Goal: Task Accomplishment & Management: Use online tool/utility

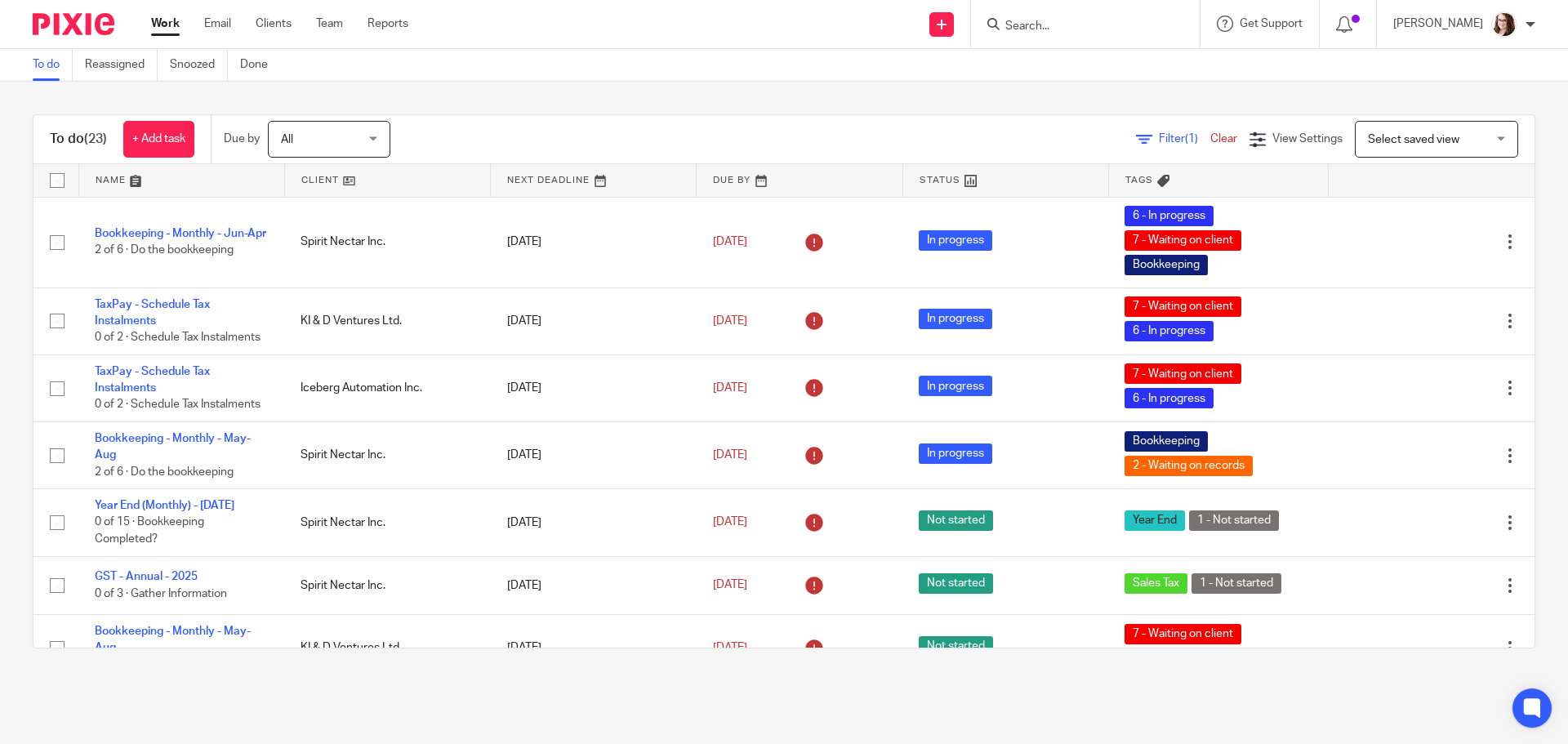
click at [1077, 15] on form at bounding box center [1090, 24] width 174 height 20
click at [1075, 26] on input "Search" at bounding box center [1077, 27] width 147 height 15
type input "iceberg"
click at [1091, 82] on link at bounding box center [1156, 77] width 312 height 51
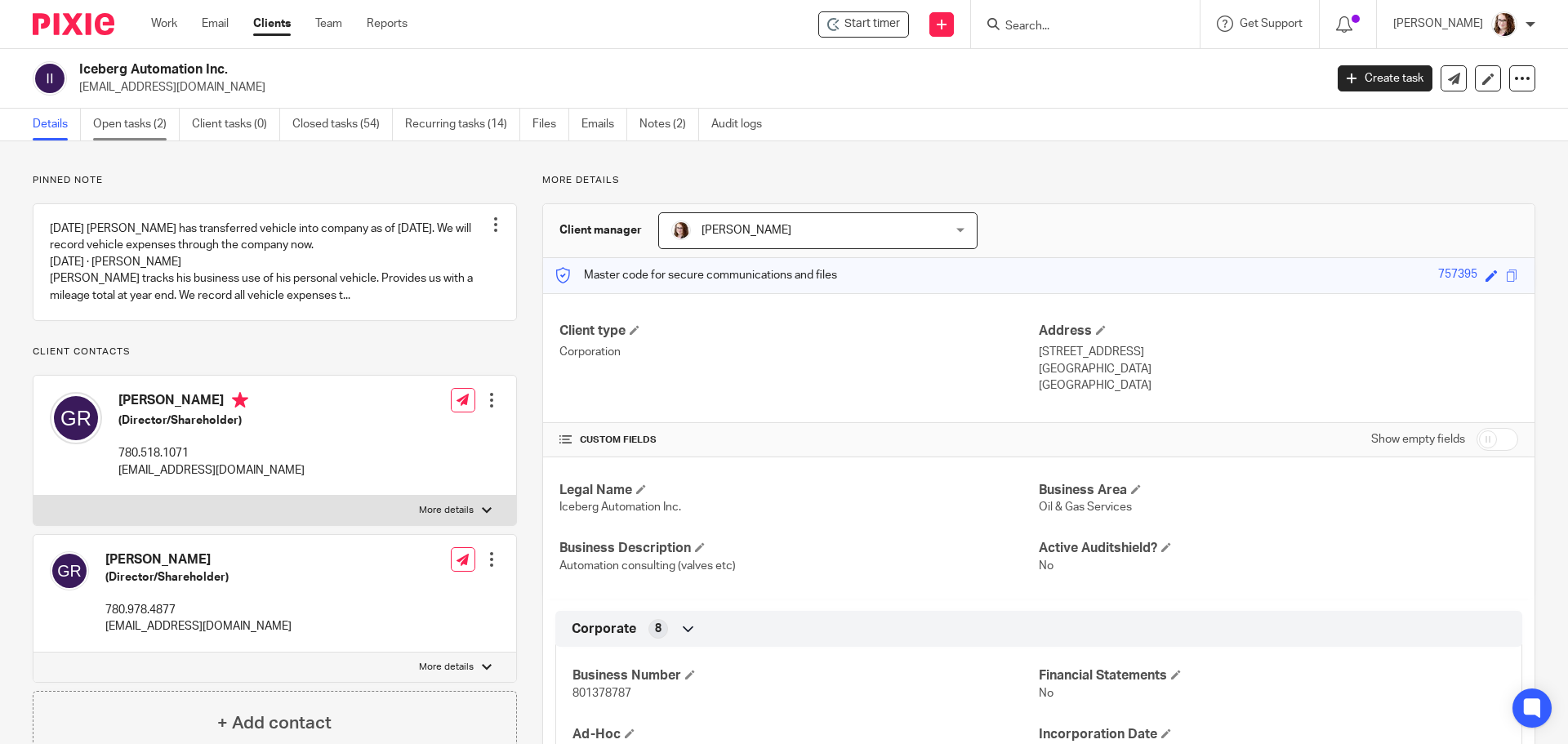
click at [119, 121] on link "Open tasks (2)" at bounding box center [136, 125] width 86 height 32
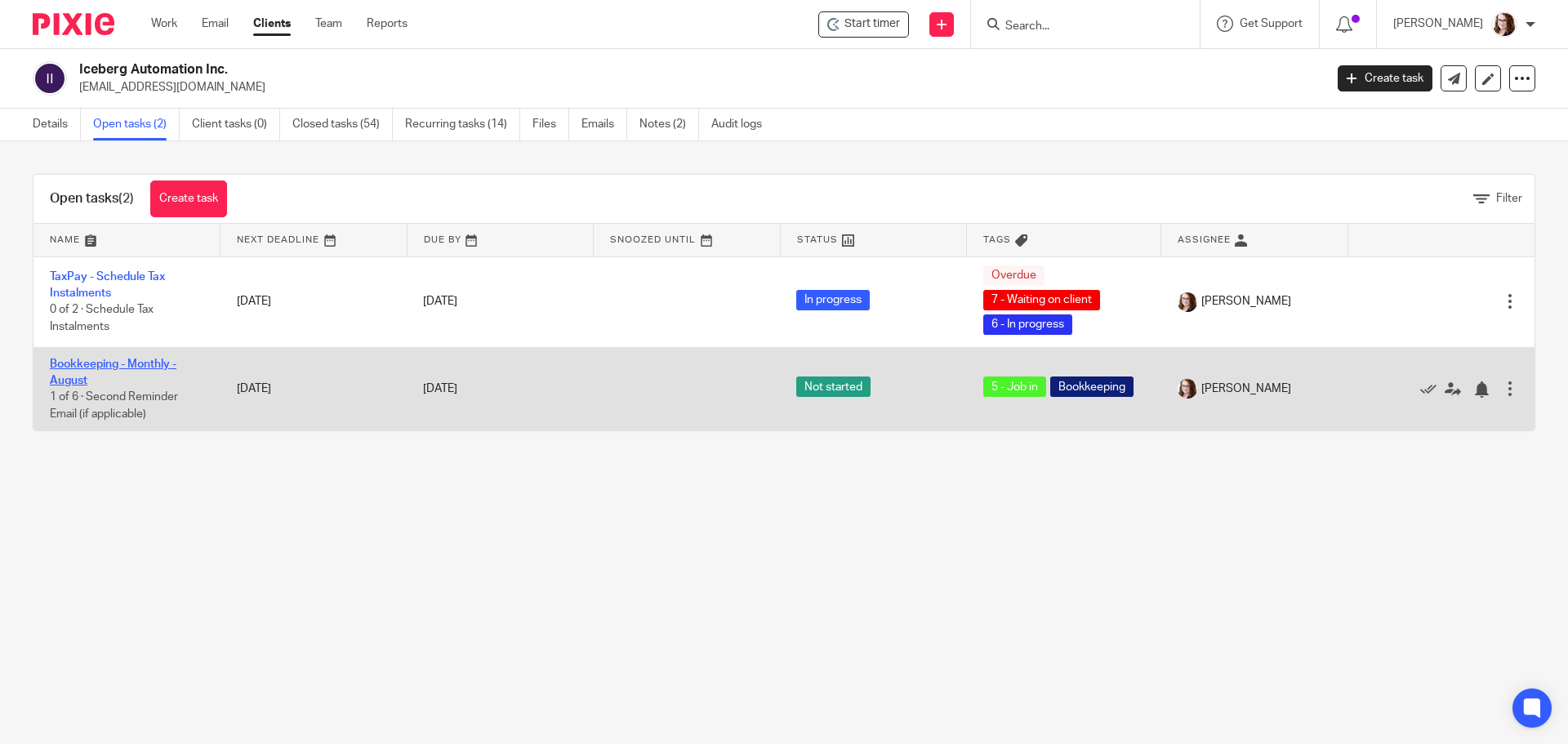
click at [110, 359] on link "Bookkeeping - Monthly - August" at bounding box center [113, 372] width 126 height 28
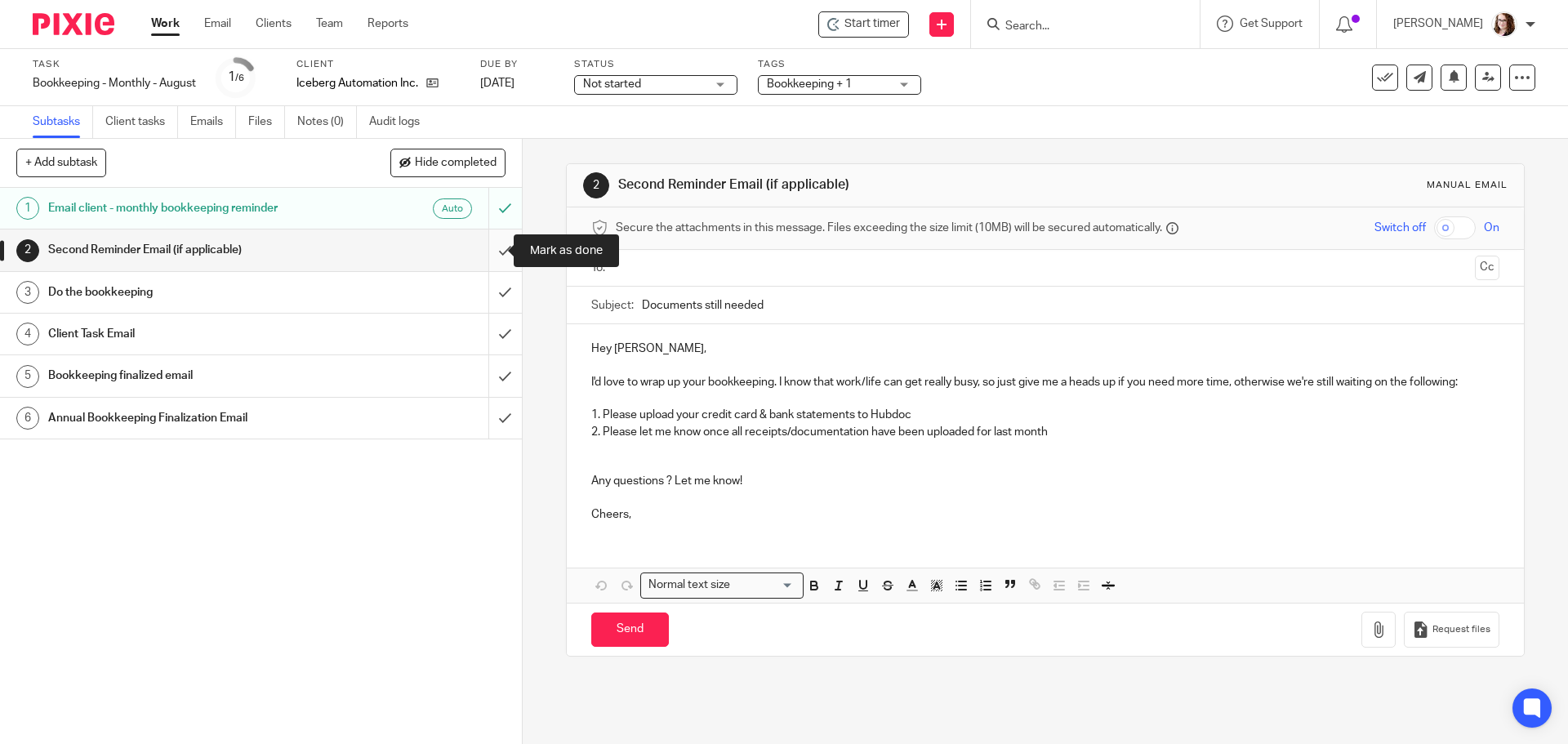
click at [483, 250] on input "submit" at bounding box center [261, 250] width 521 height 41
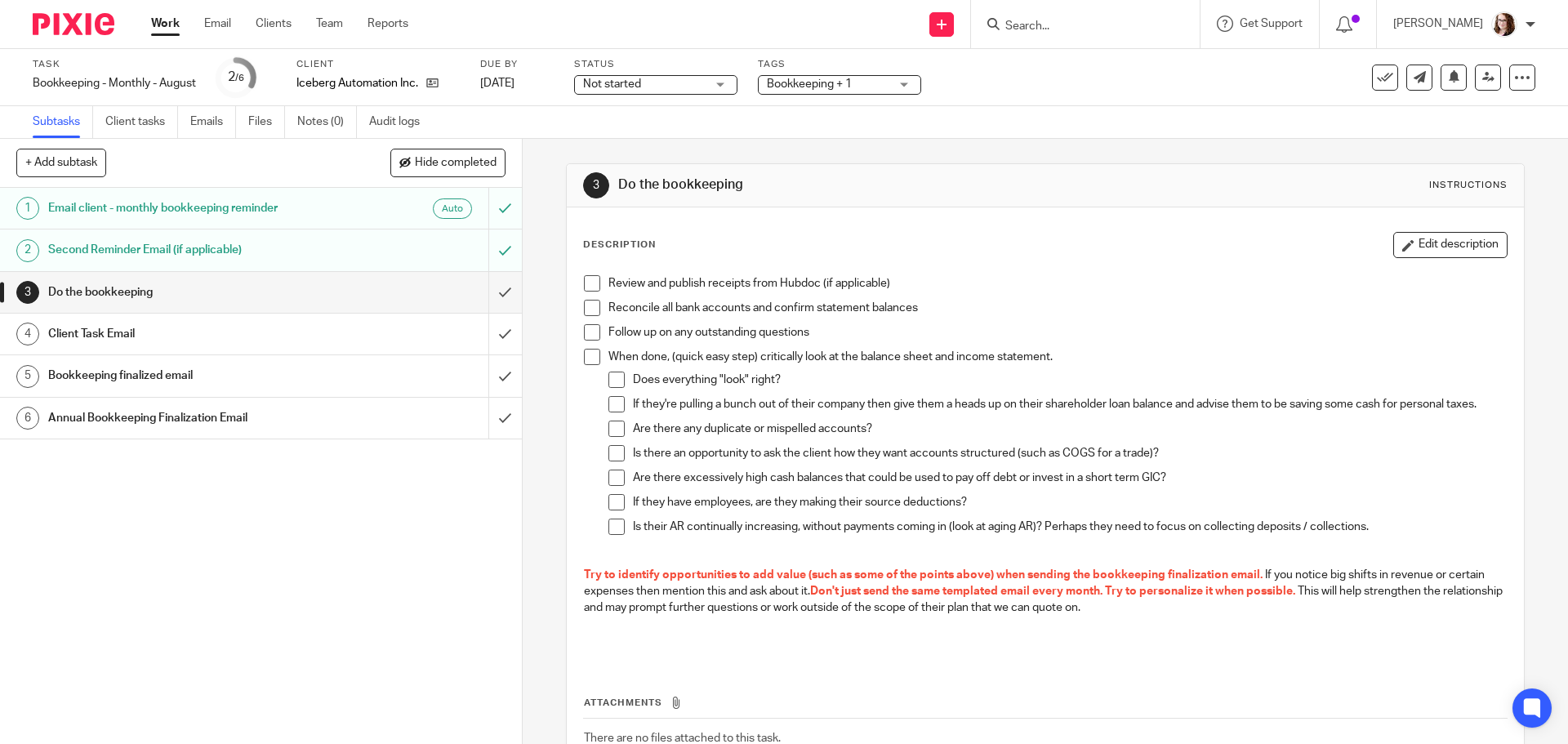
click at [485, 336] on input "submit" at bounding box center [261, 334] width 521 height 41
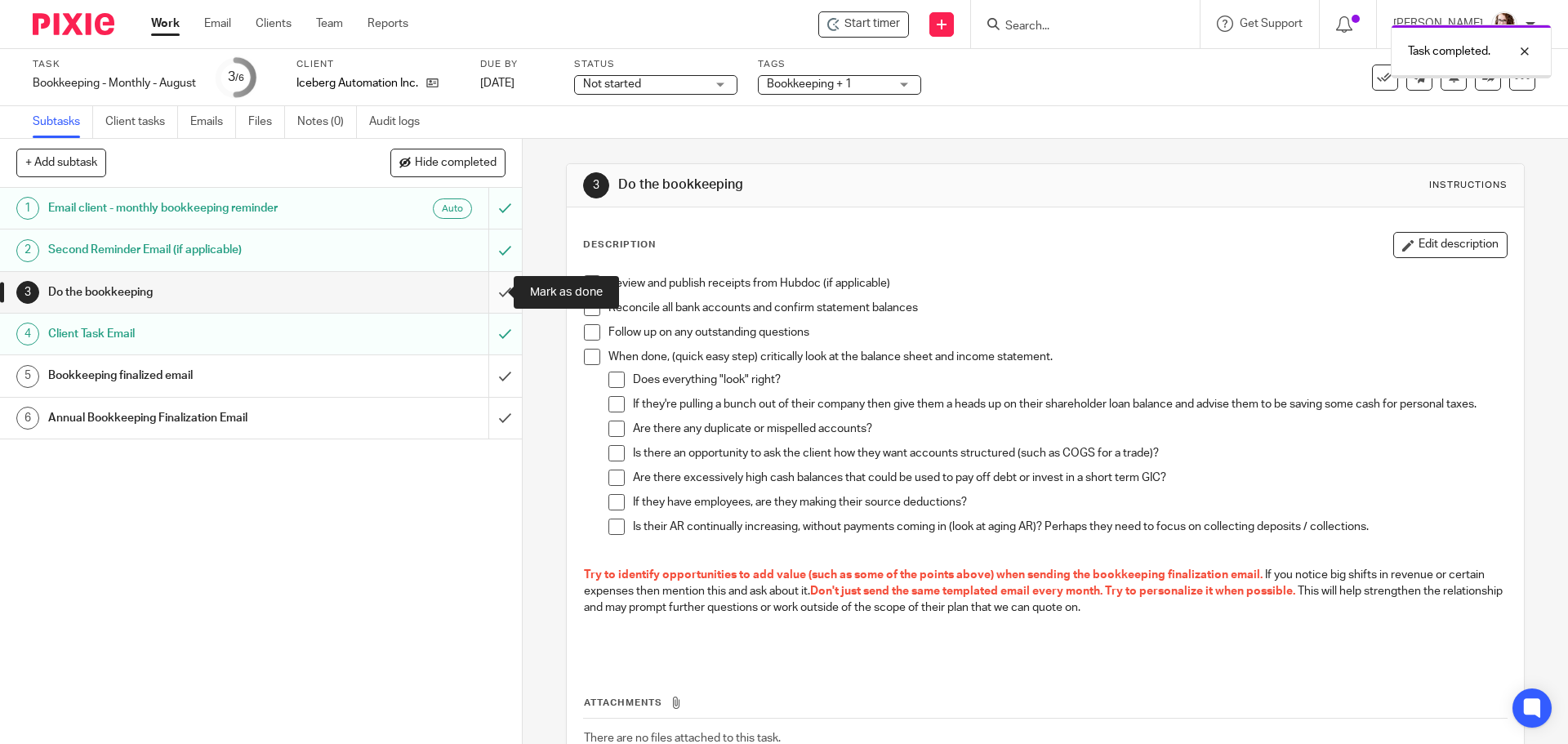
click at [481, 299] on input "submit" at bounding box center [261, 293] width 521 height 41
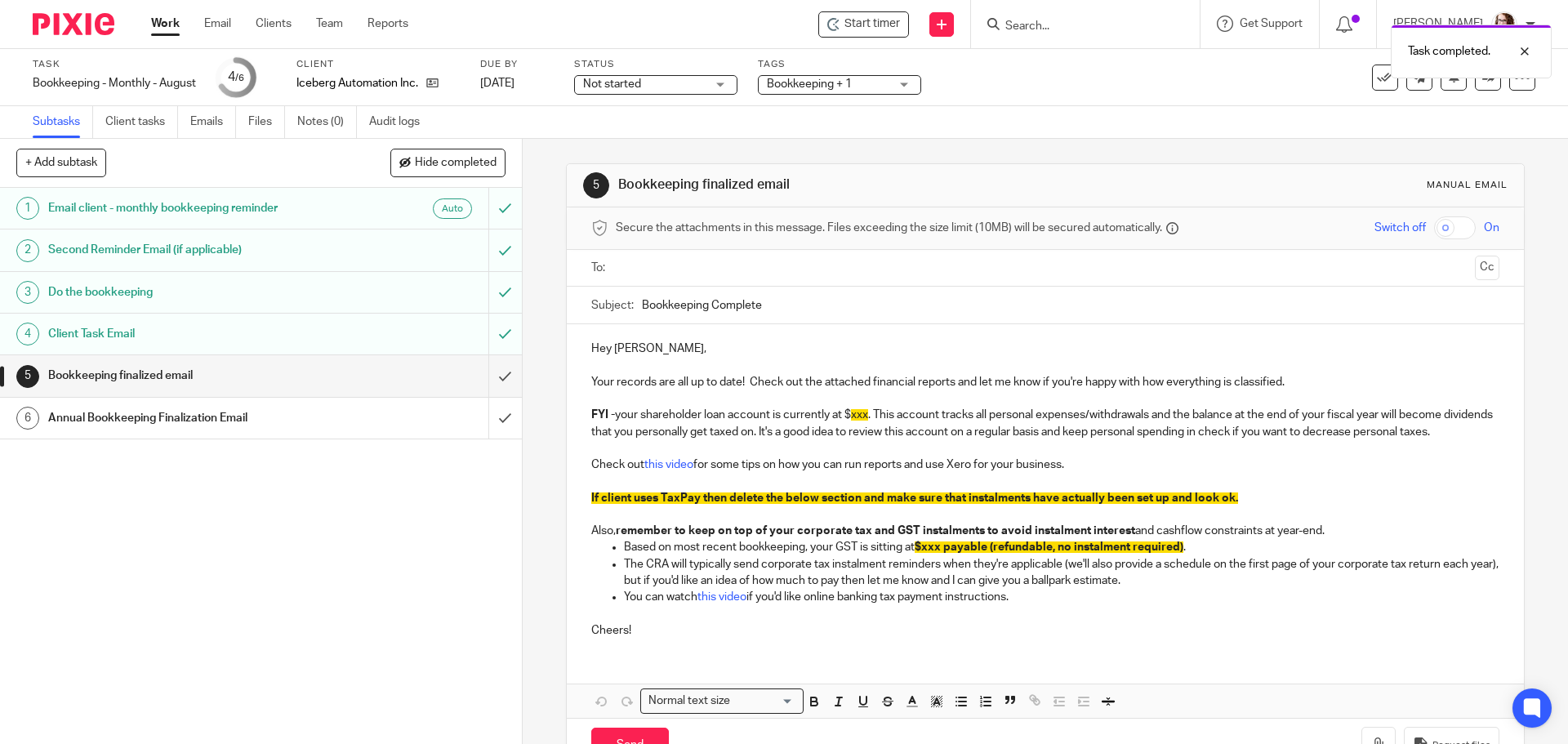
click at [642, 301] on input "Bookkeeping Complete" at bounding box center [1070, 304] width 856 height 36
type input "Aug Bookkeeping Complete"
click at [853, 416] on span "xxx" at bounding box center [859, 415] width 17 height 12
drag, startPoint x: 847, startPoint y: 417, endPoint x: 906, endPoint y: 416, distance: 59.0
click at [906, 416] on p "FYI - your shareholder loan account is currently at $ 13989.95 . This account t…" at bounding box center [1044, 424] width 907 height 34
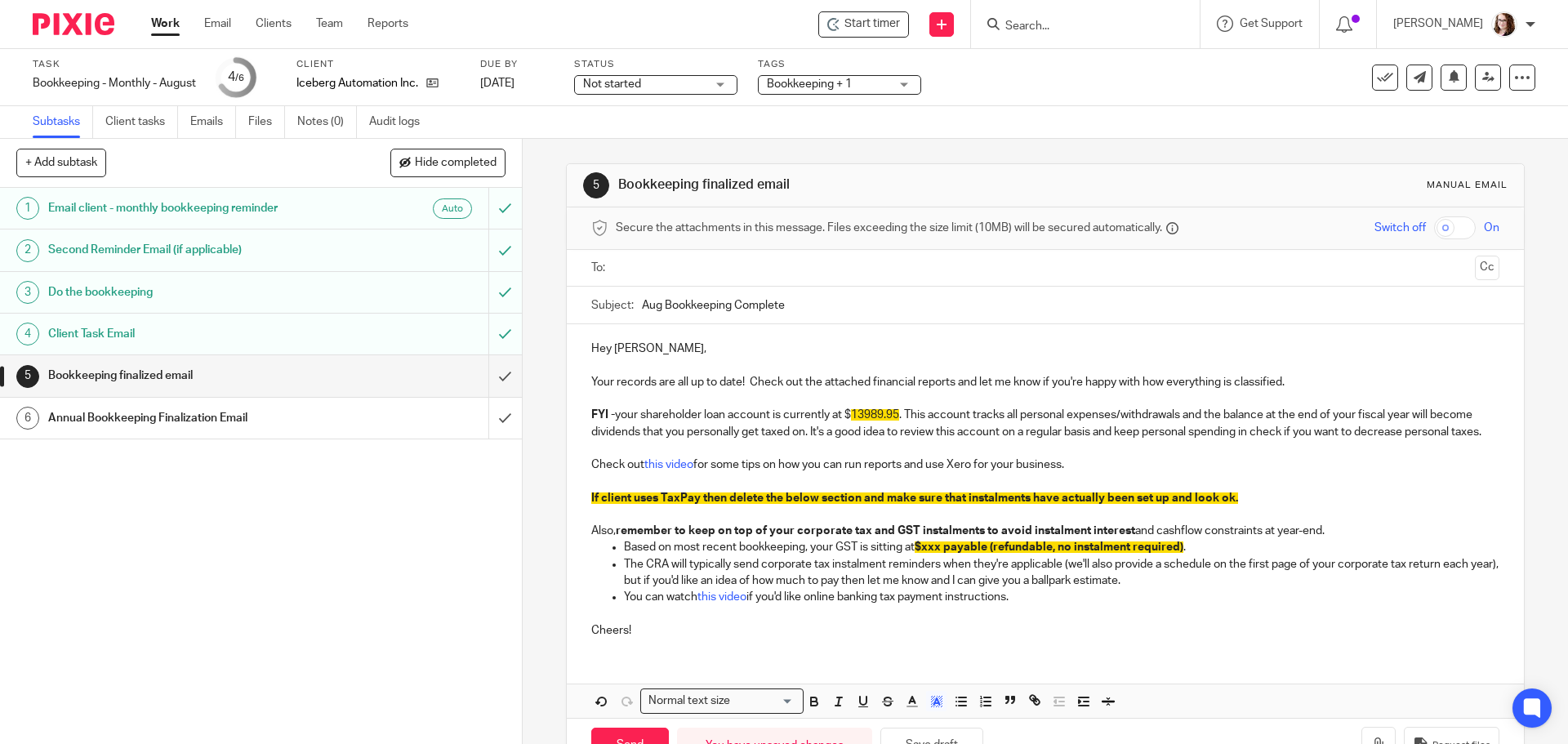
click at [918, 716] on span at bounding box center [921, 703] width 49 height 25
click at [938, 415] on p "FYI - your shareholder loan account is currently at $ 13989.95 . This account t…" at bounding box center [1044, 424] width 907 height 34
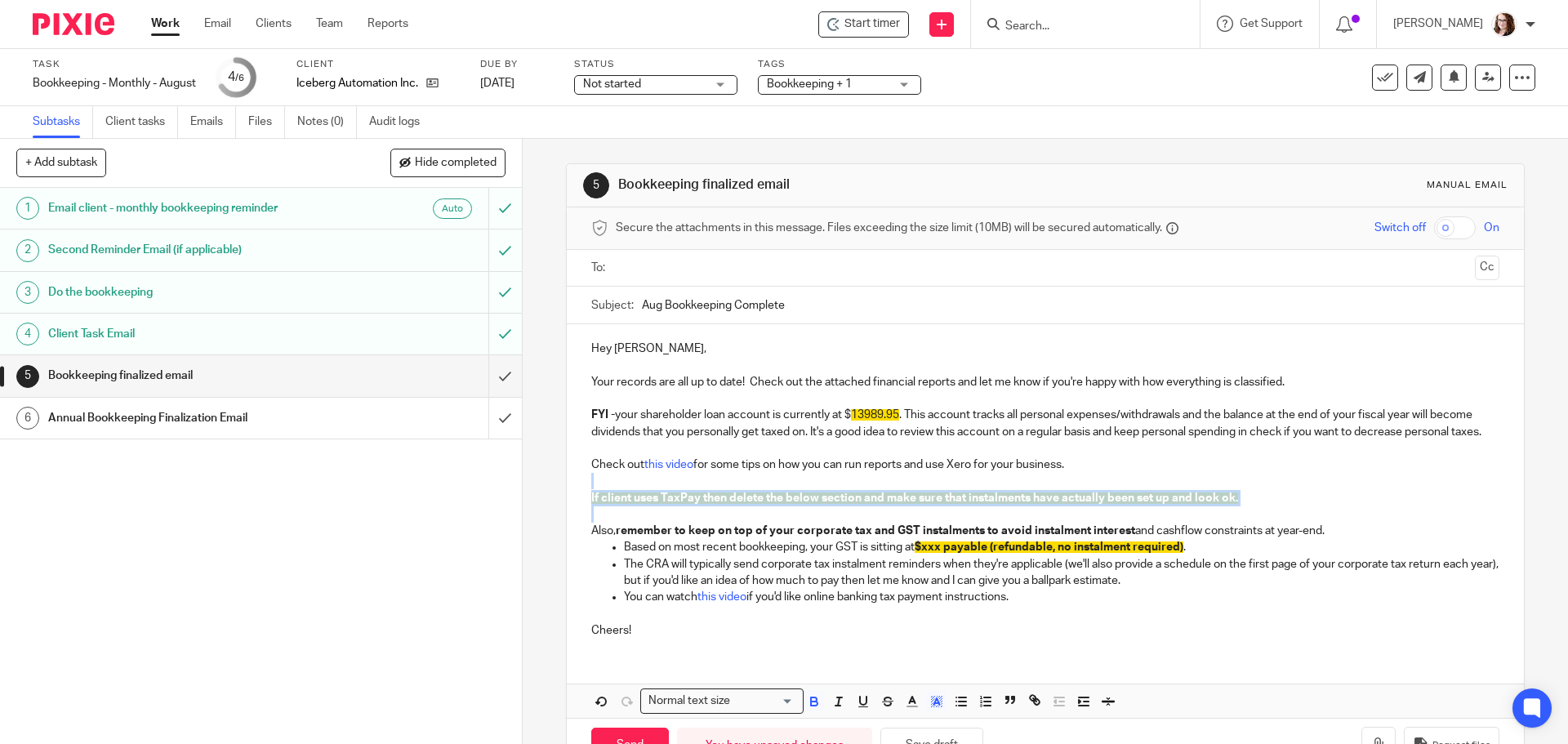
drag, startPoint x: 590, startPoint y: 493, endPoint x: 597, endPoint y: 530, distance: 37.7
click at [597, 530] on div "Hey Gary, Your records are all up to date! Check out the attached financial rep…" at bounding box center [1045, 487] width 956 height 327
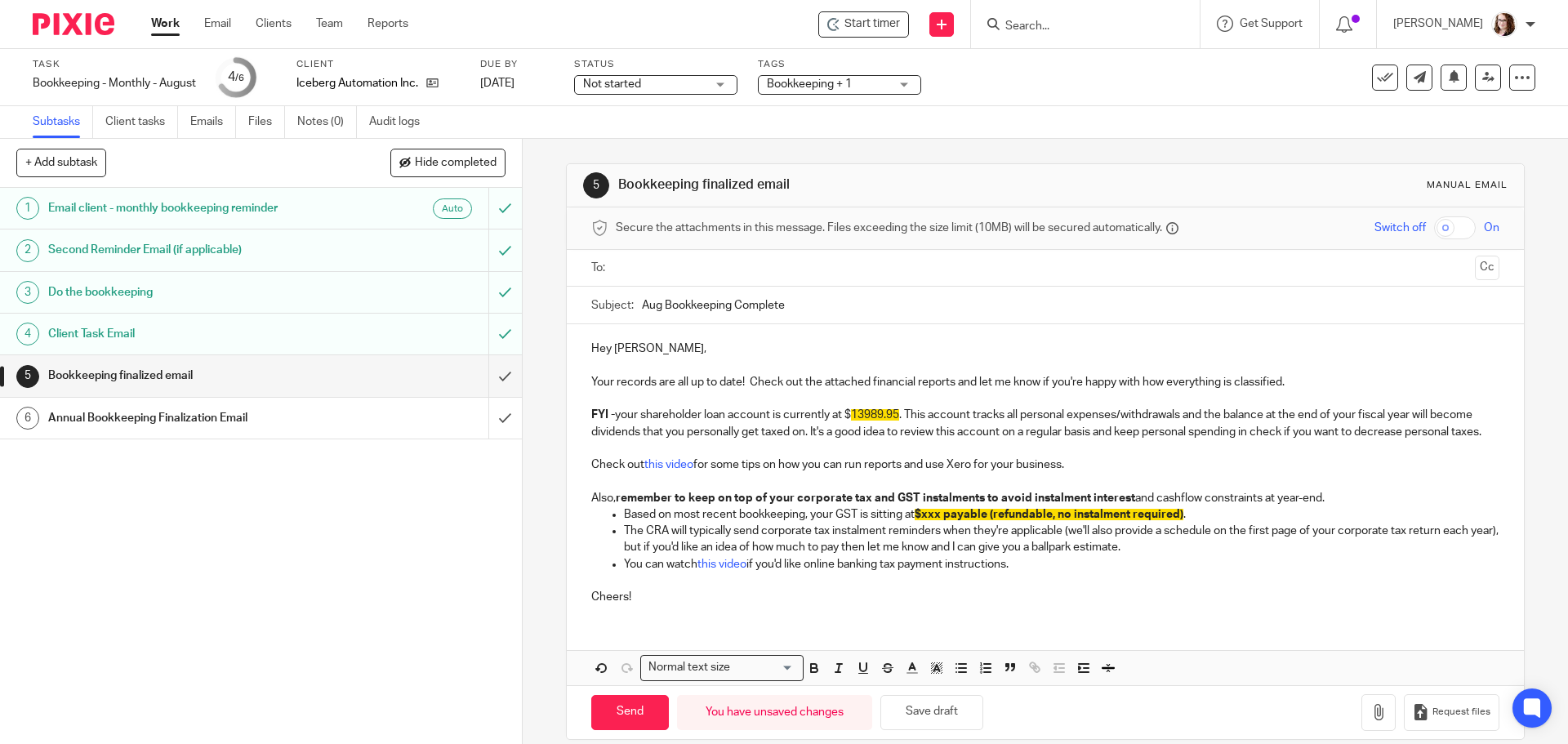
click at [845, 415] on p "FYI - your shareholder loan account is currently at $ 13989.95 . This account t…" at bounding box center [1044, 424] width 907 height 34
click at [925, 520] on span "$xxx payable (refundable, no instalment required)" at bounding box center [1049, 514] width 269 height 12
click at [923, 520] on span "$xxx payable (refundable, no instalment required)" at bounding box center [1049, 514] width 269 height 12
drag, startPoint x: 1064, startPoint y: 579, endPoint x: 772, endPoint y: 341, distance: 376.7
click at [772, 339] on div "Hey Gary, Your records are all up to date! Check out the attached financial rep…" at bounding box center [1045, 470] width 956 height 293
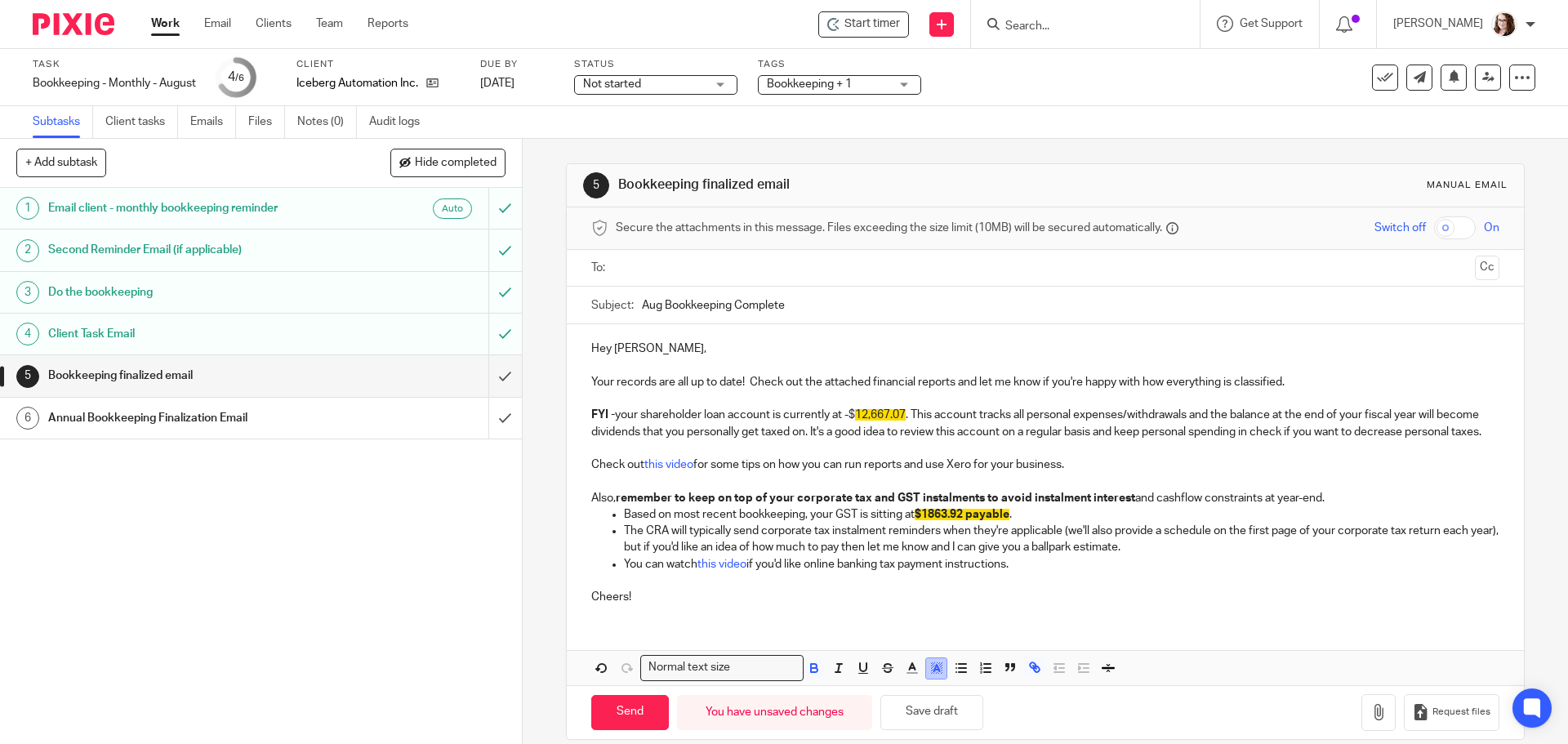
click at [934, 671] on polyline "button" at bounding box center [936, 667] width 5 height 6
click at [899, 696] on li "color:#FFFFFF" at bounding box center [901, 690] width 12 height 12
drag, startPoint x: 1049, startPoint y: 578, endPoint x: 1062, endPoint y: 585, distance: 14.8
click at [1049, 572] on p "You can watch this video if you'd like online banking tax payment instructions." at bounding box center [1061, 564] width 875 height 16
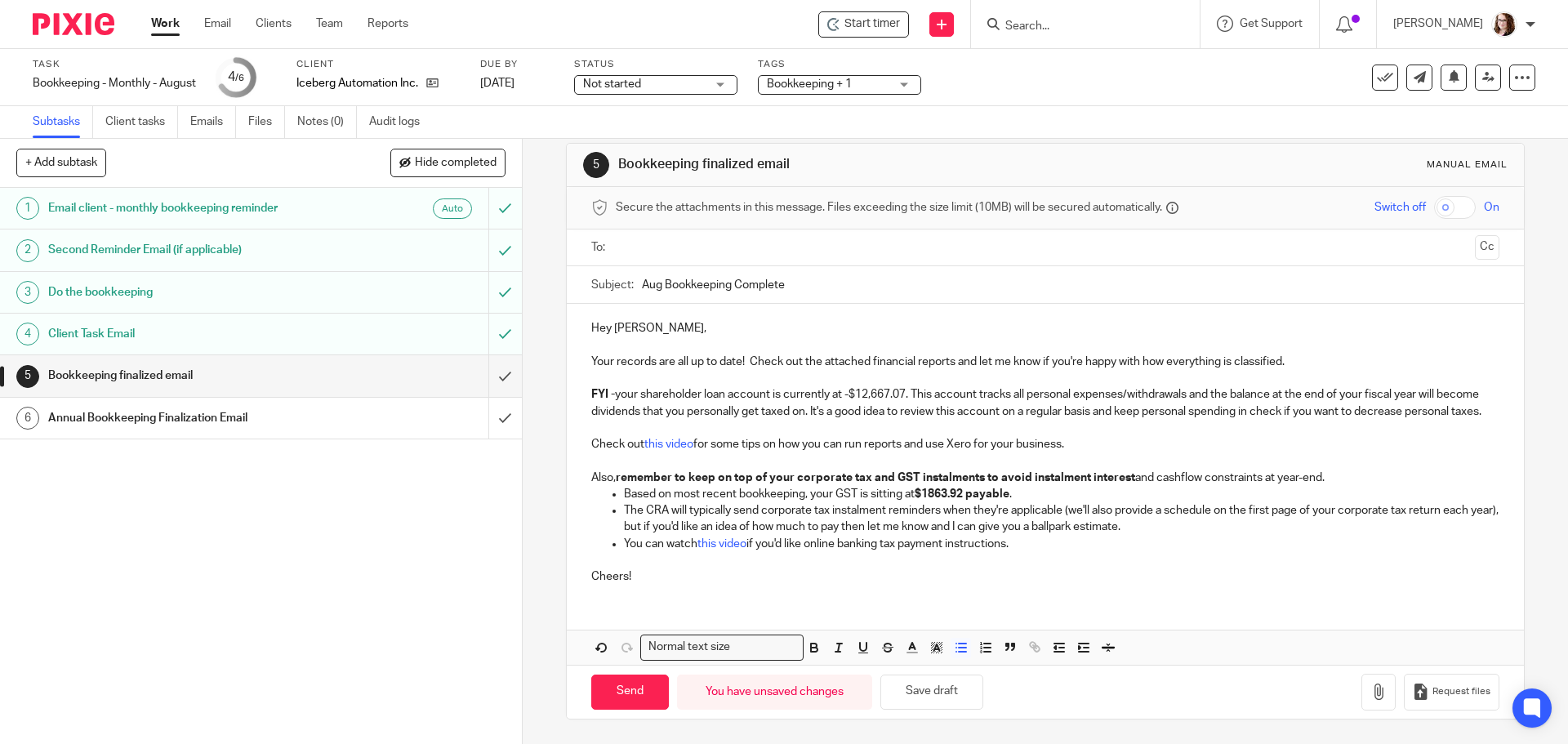
scroll to position [36, 0]
click at [1370, 691] on icon "button" at bounding box center [1378, 691] width 16 height 16
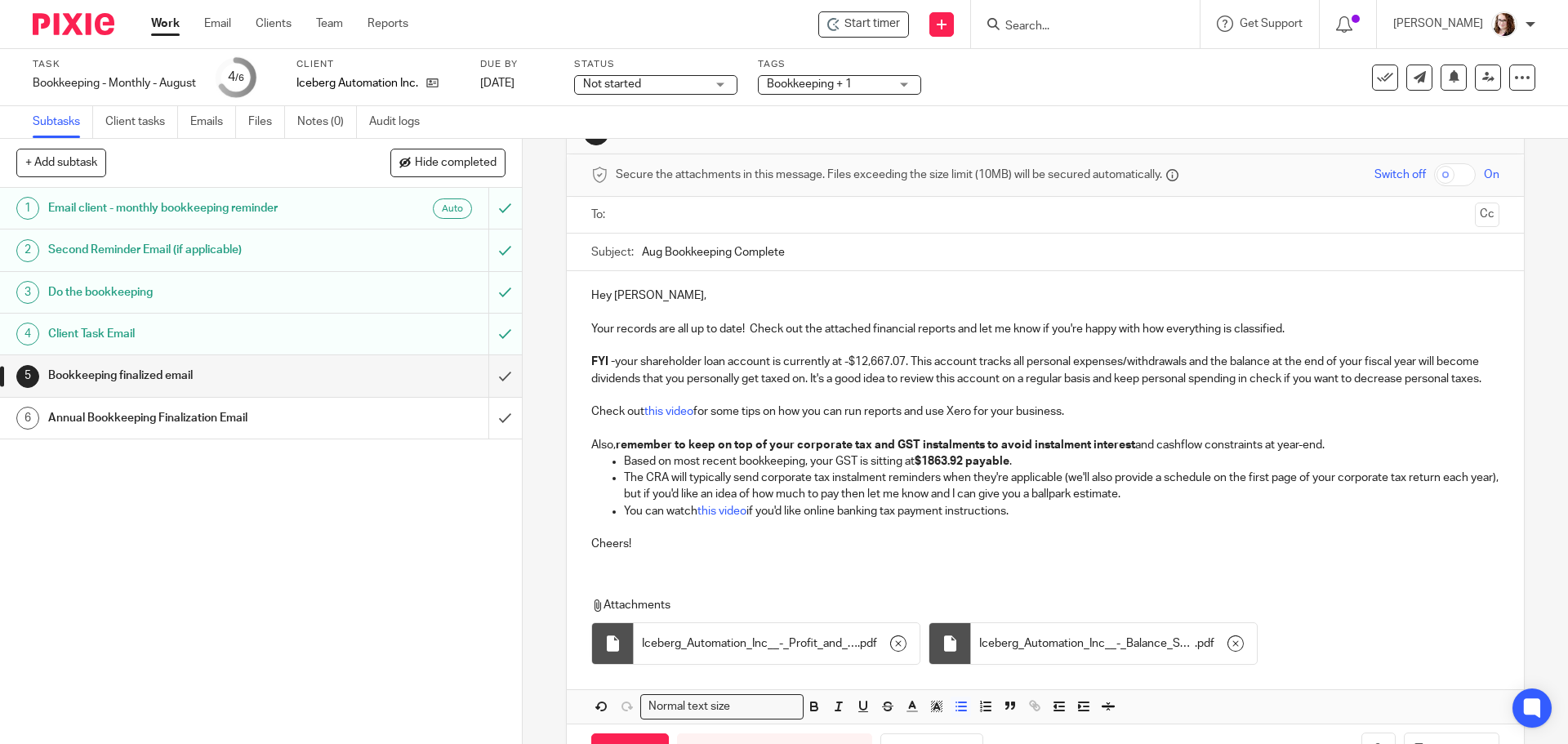
scroll to position [82, 0]
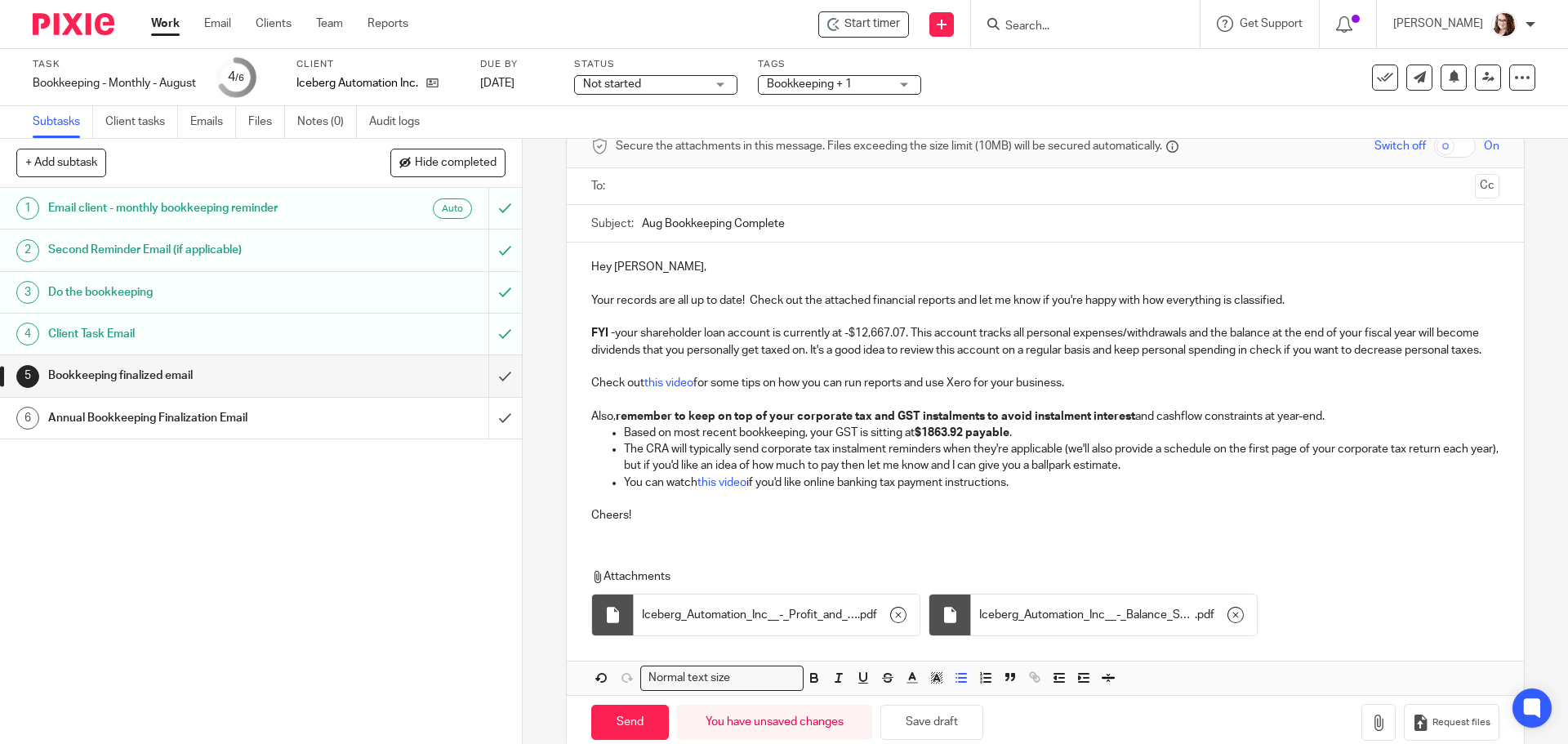
click at [690, 192] on input "text" at bounding box center [1044, 186] width 846 height 19
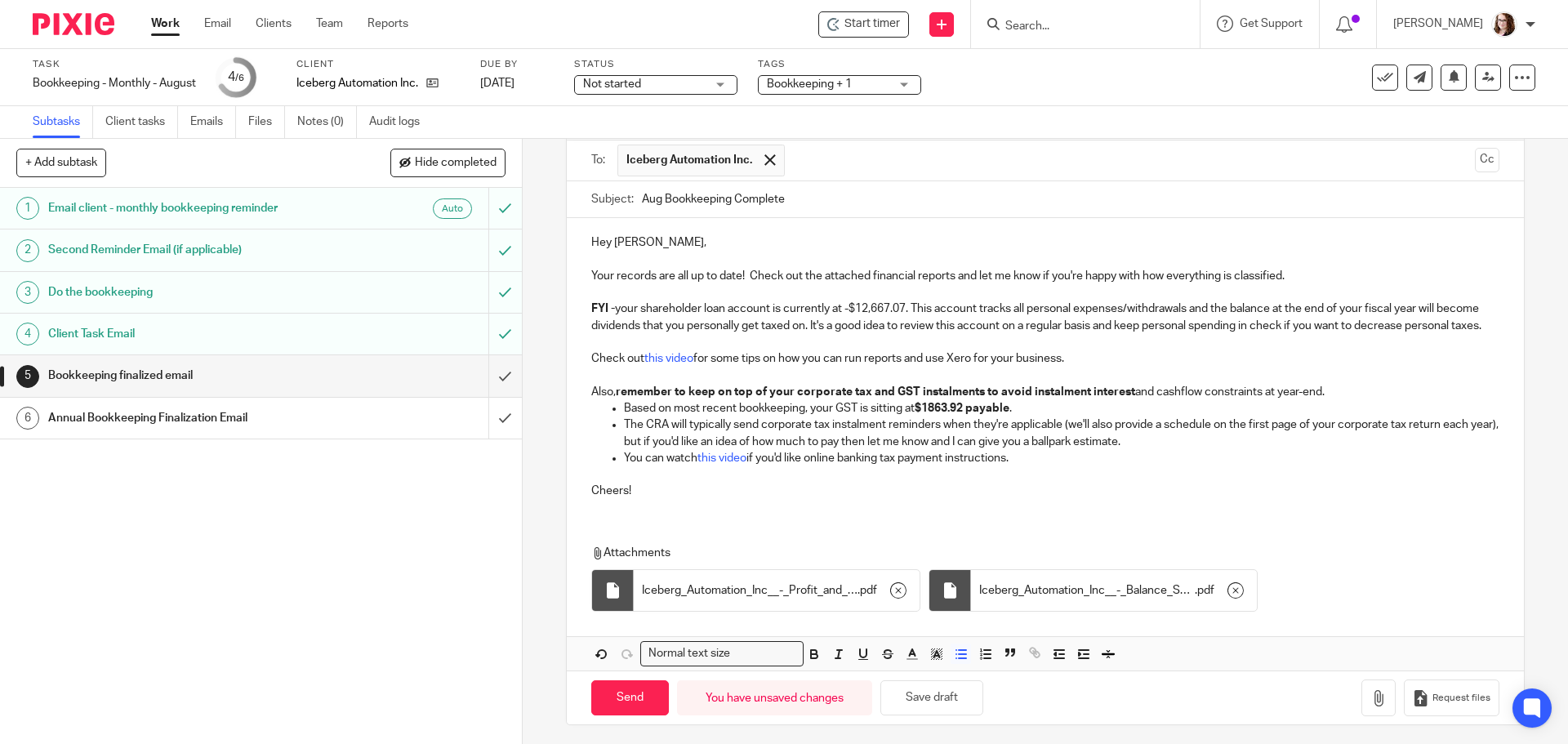
scroll to position [133, 0]
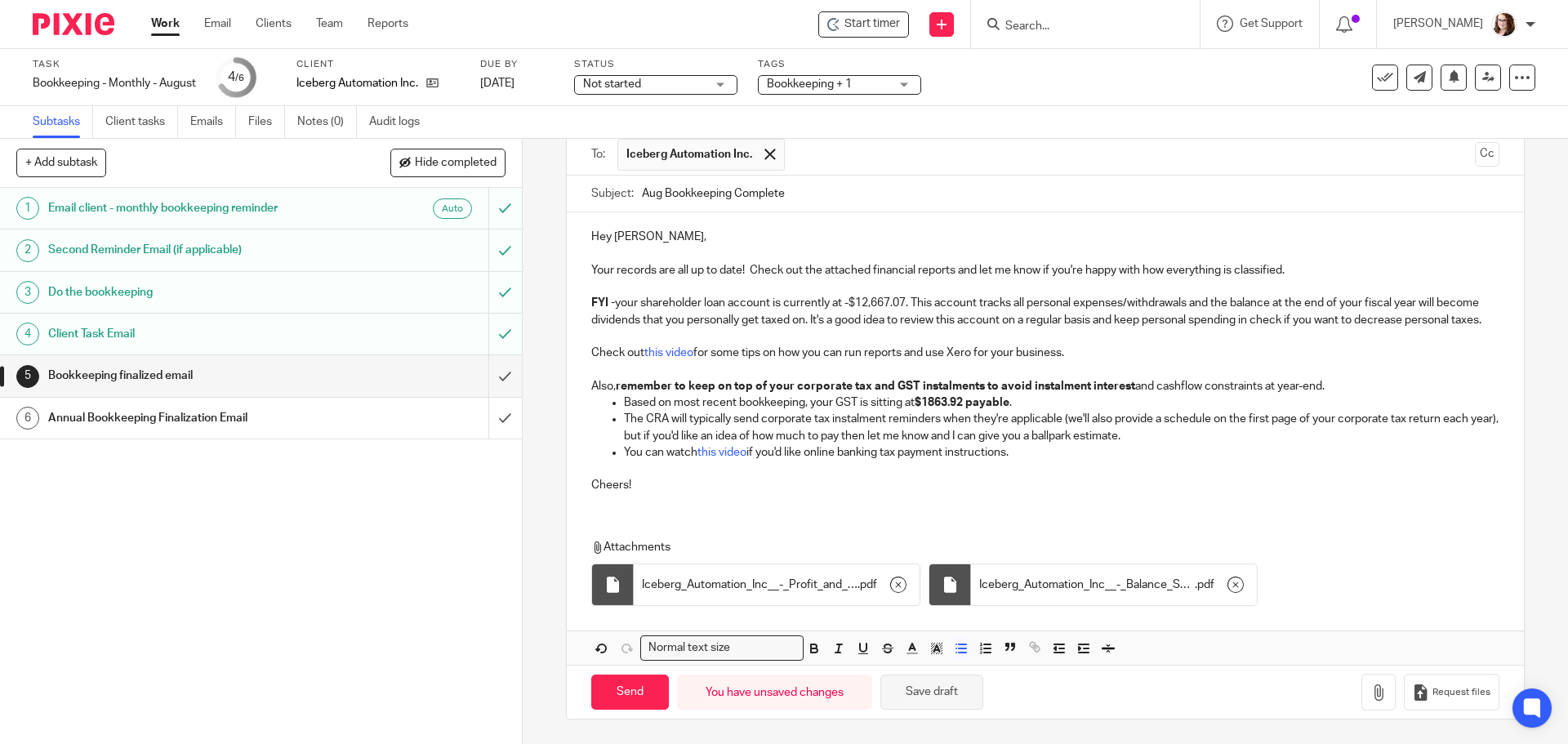
click at [934, 690] on button "Save draft" at bounding box center [932, 691] width 103 height 35
click at [618, 696] on input "Send" at bounding box center [629, 691] width 77 height 35
type input "Sent"
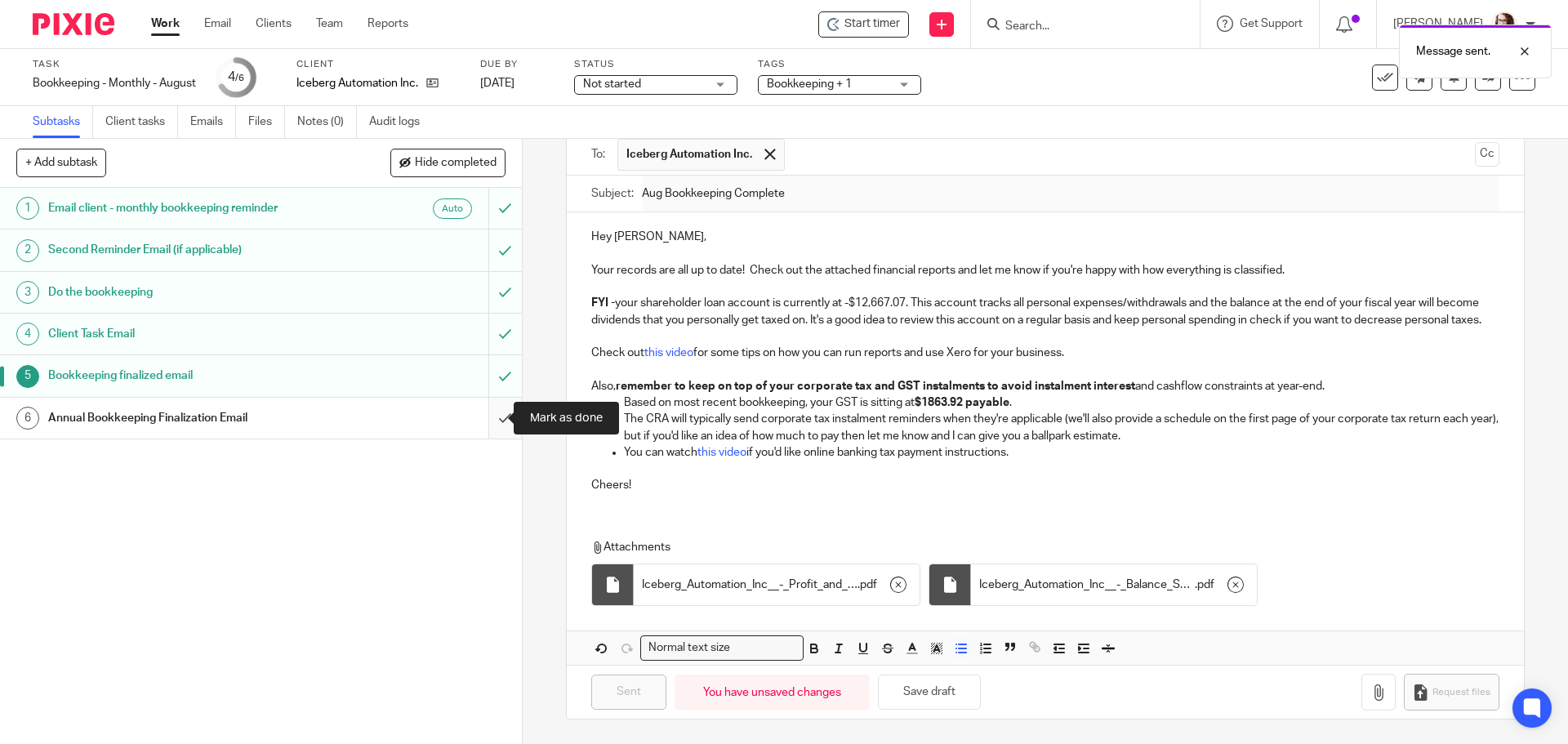
click at [484, 419] on input "submit" at bounding box center [261, 418] width 521 height 41
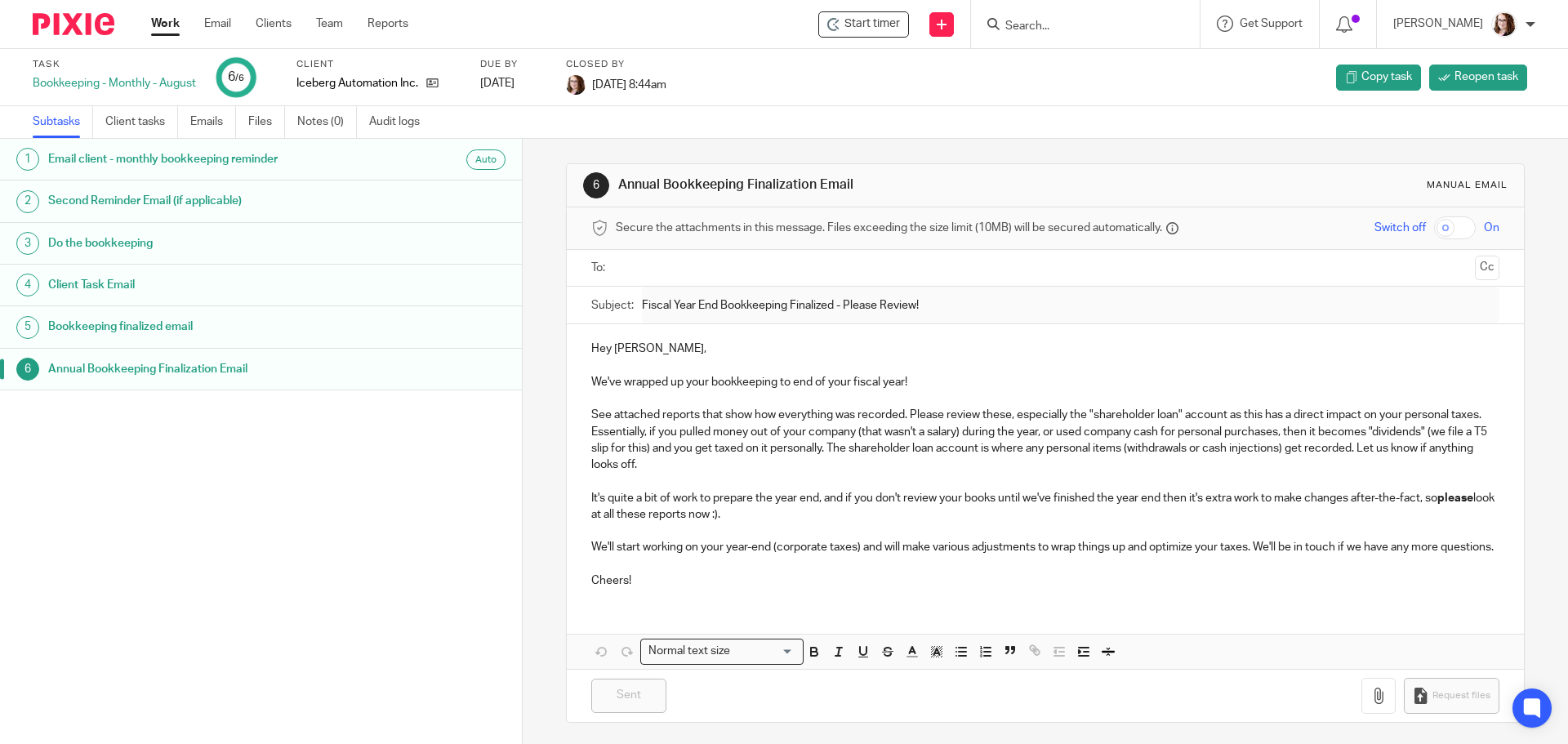
click at [1077, 575] on p "Cheers!" at bounding box center [1044, 573] width 907 height 34
click at [157, 25] on link "Work" at bounding box center [166, 23] width 28 height 16
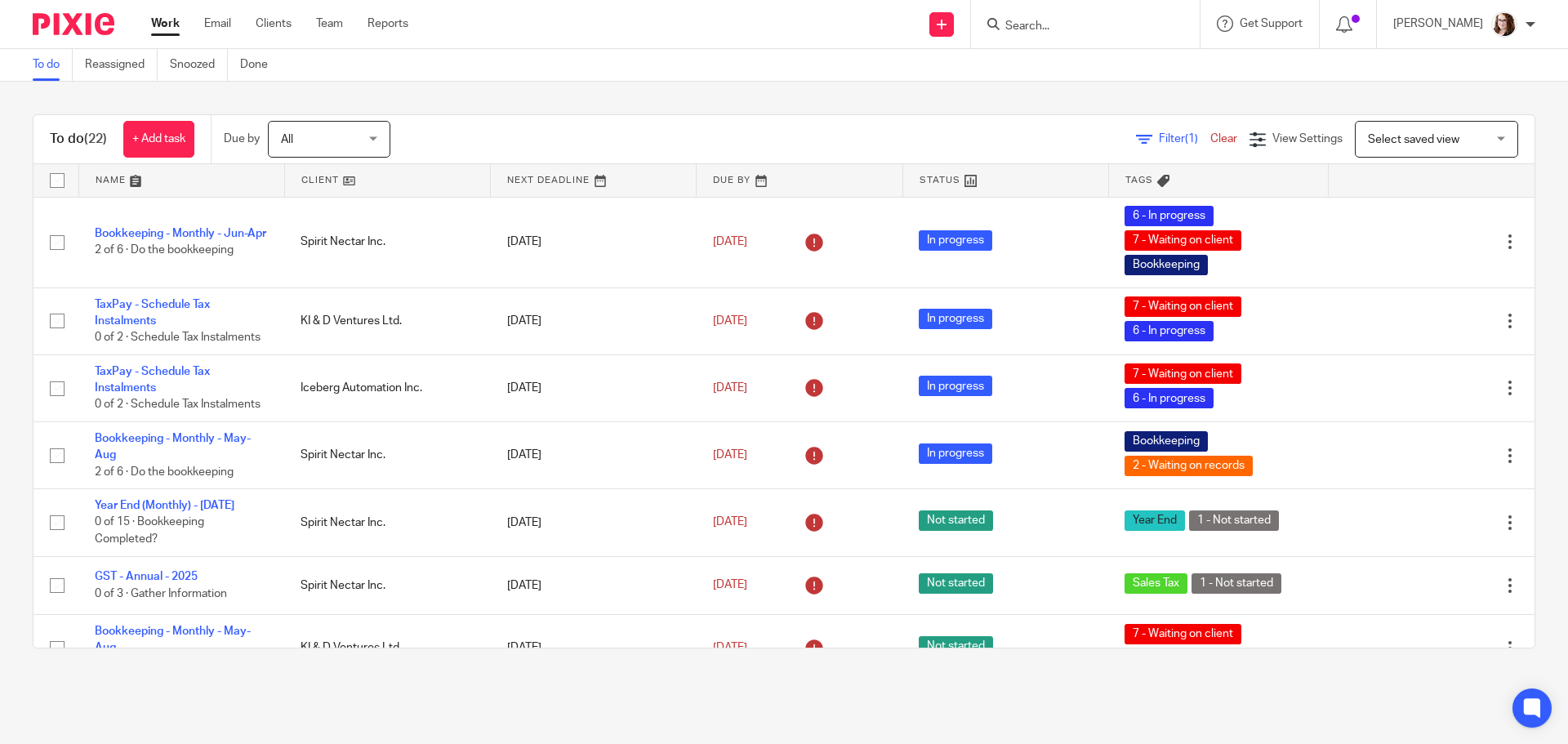
click at [546, 66] on div "To do Reassigned Snoozed Done" at bounding box center [784, 65] width 1568 height 33
